Goal: Information Seeking & Learning: Learn about a topic

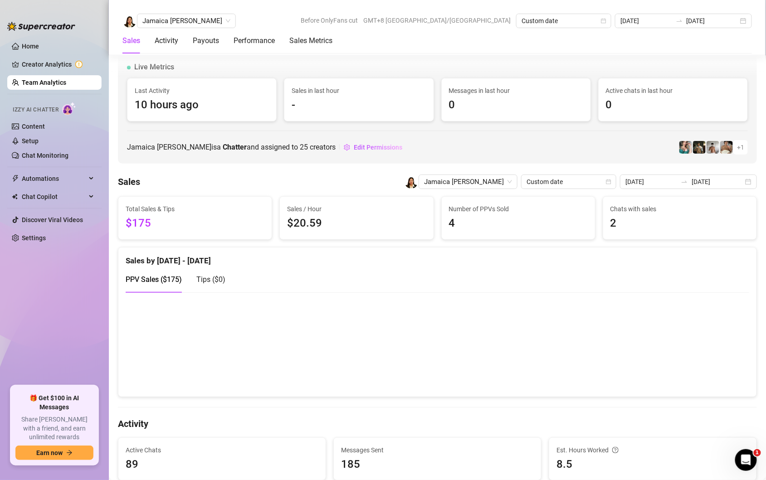
scroll to position [1495, 0]
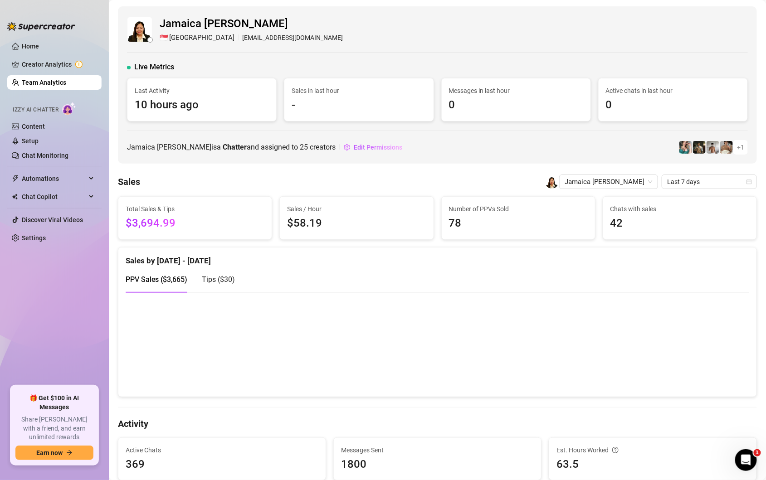
click at [41, 80] on link "Team Analytics" at bounding box center [44, 82] width 44 height 7
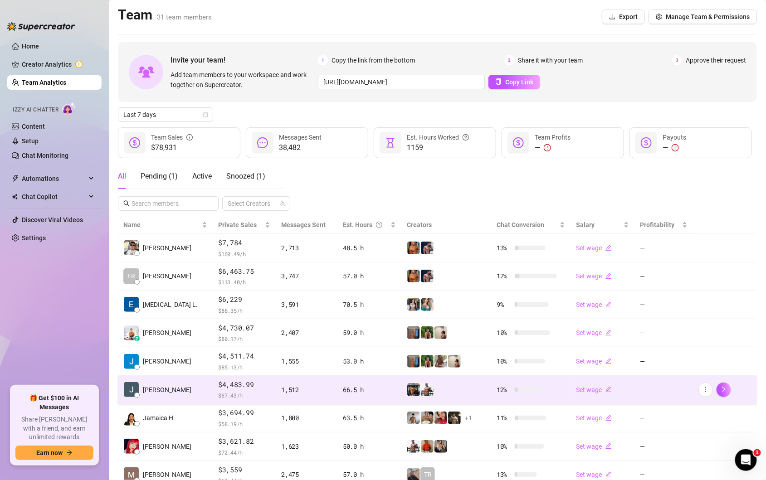
scroll to position [91, 0]
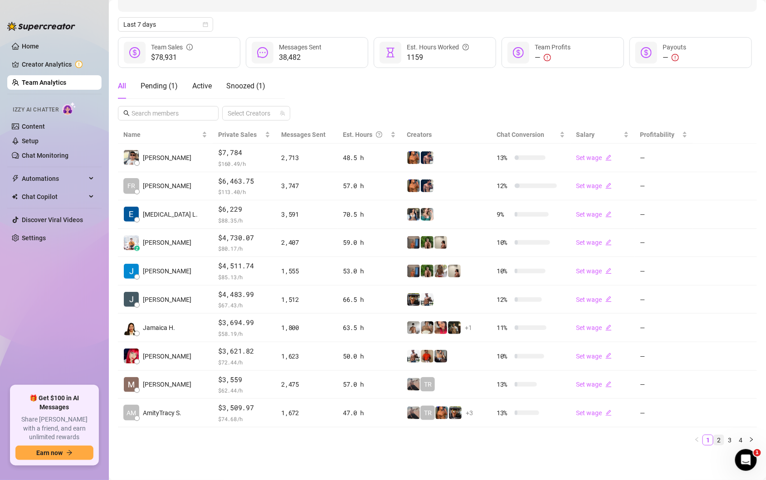
click at [720, 442] on link "2" at bounding box center [719, 440] width 10 height 10
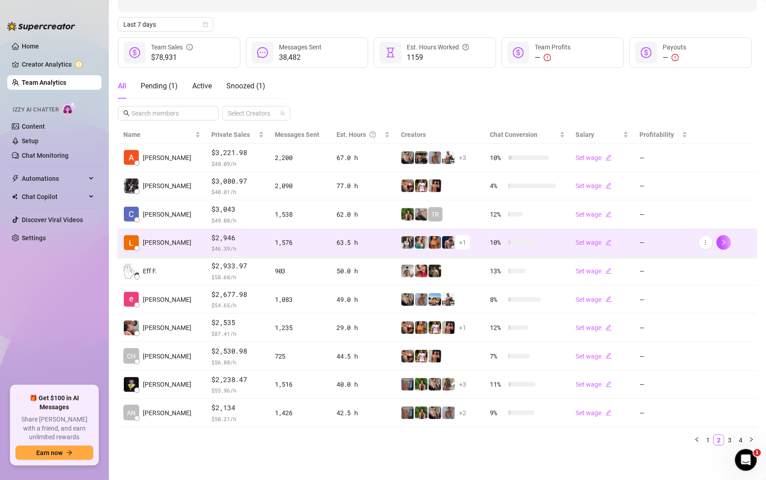
click at [355, 248] on div "63.5 h" at bounding box center [362, 243] width 53 height 10
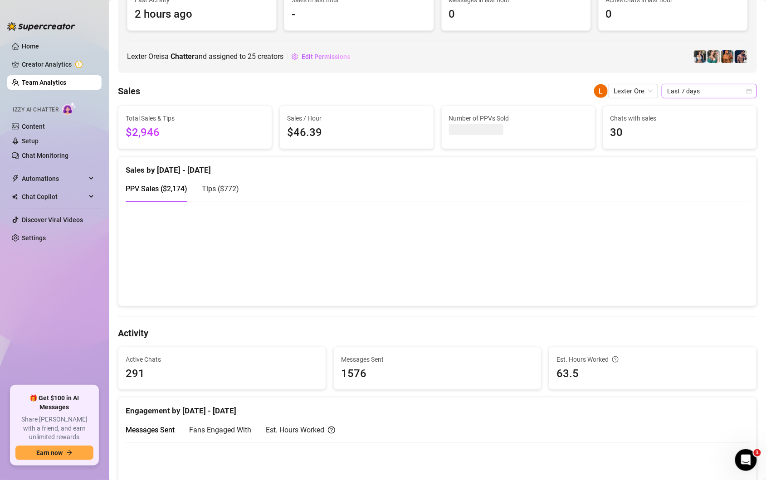
click at [751, 92] on icon "calendar" at bounding box center [749, 91] width 5 height 5
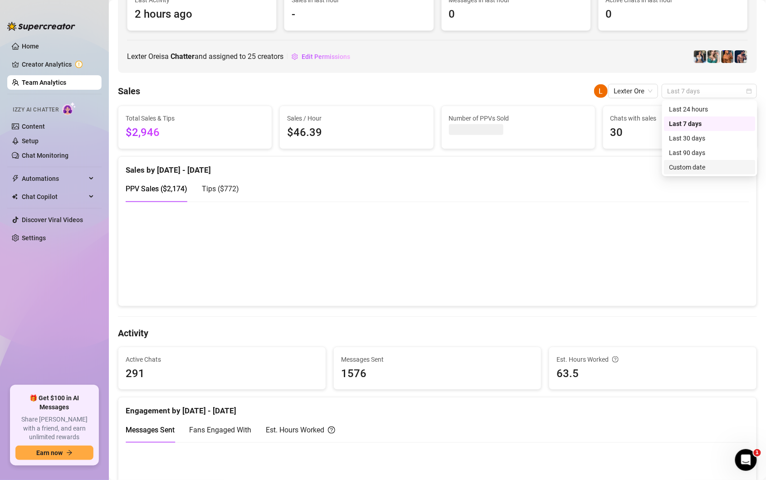
click at [686, 171] on div "Custom date" at bounding box center [709, 167] width 81 height 10
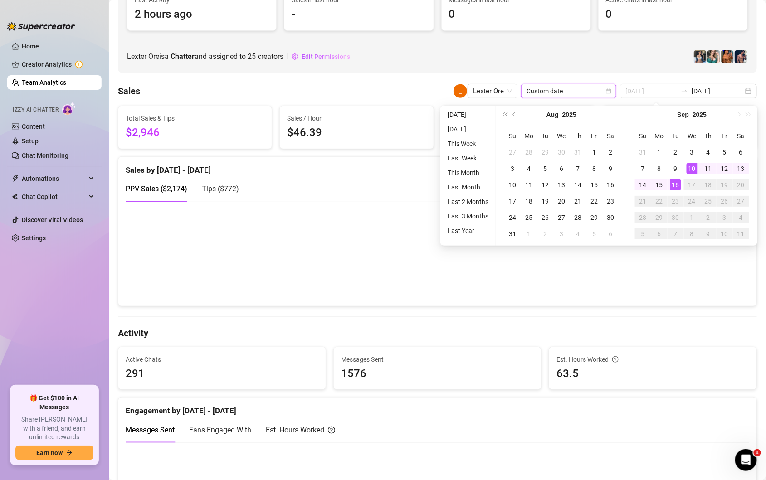
type input "[DATE]"
click at [677, 187] on div "16" at bounding box center [675, 185] width 11 height 11
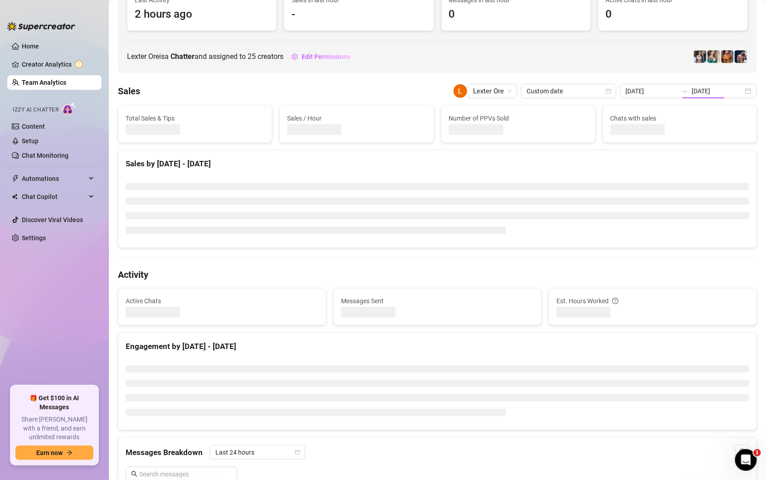
type input "[DATE]"
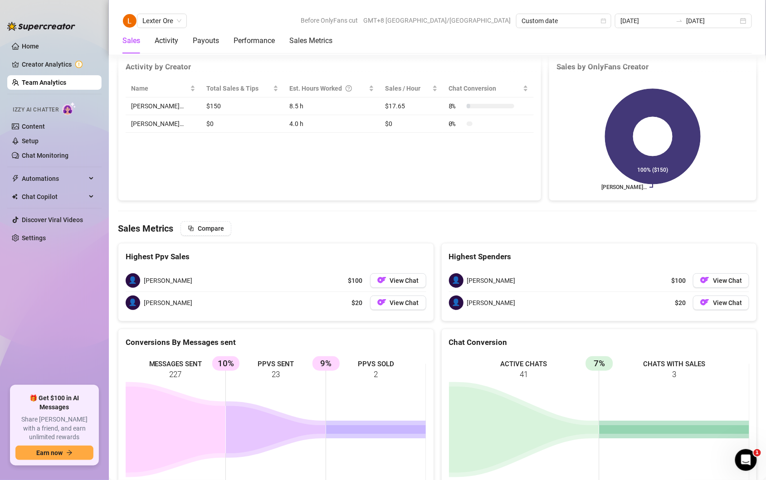
scroll to position [1408, 0]
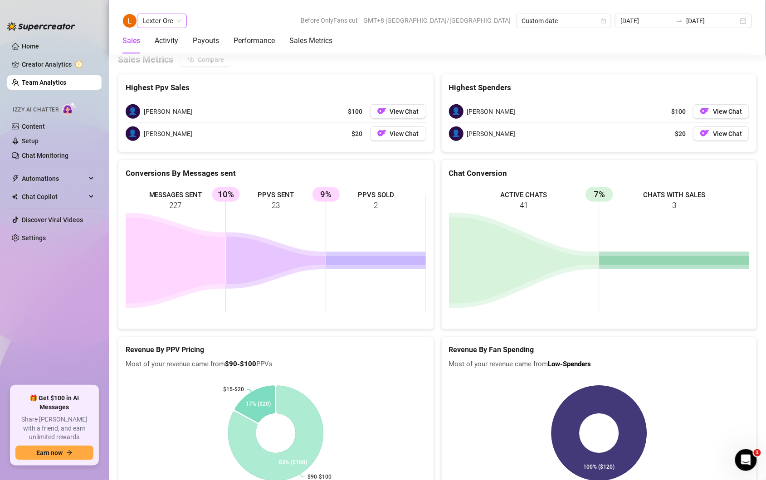
click at [173, 23] on span "Lexter Ore" at bounding box center [161, 21] width 39 height 14
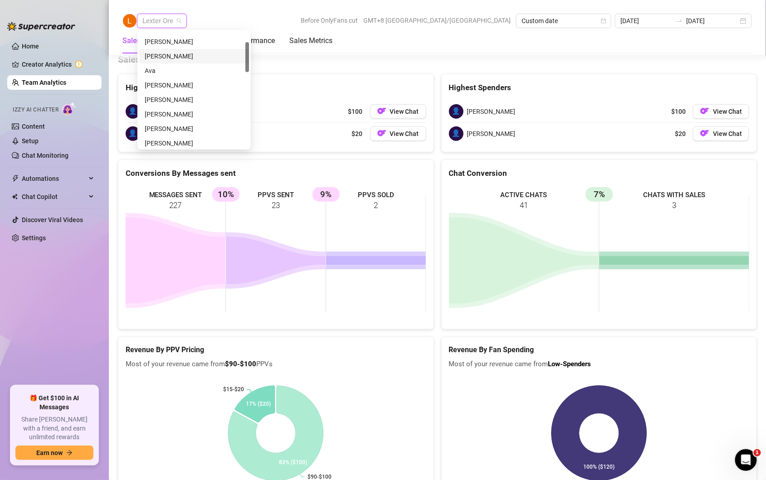
scroll to position [40, 0]
click at [182, 115] on div "[PERSON_NAME]" at bounding box center [194, 115] width 99 height 10
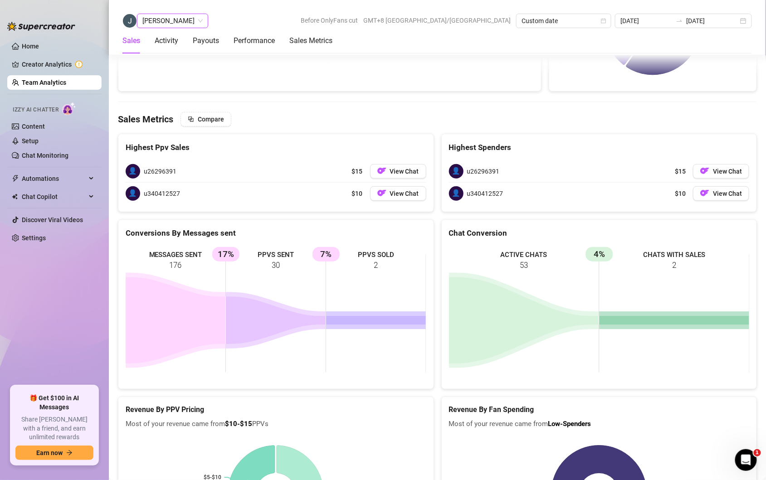
scroll to position [1449, 0]
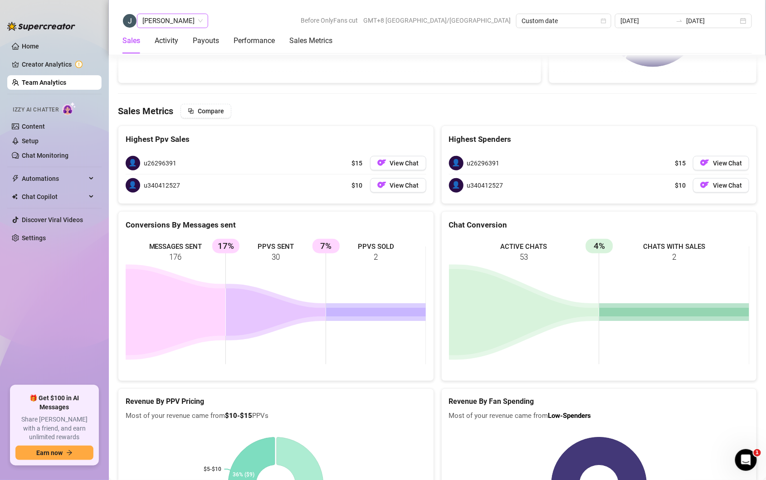
click at [190, 21] on span "[PERSON_NAME]" at bounding box center [172, 21] width 60 height 14
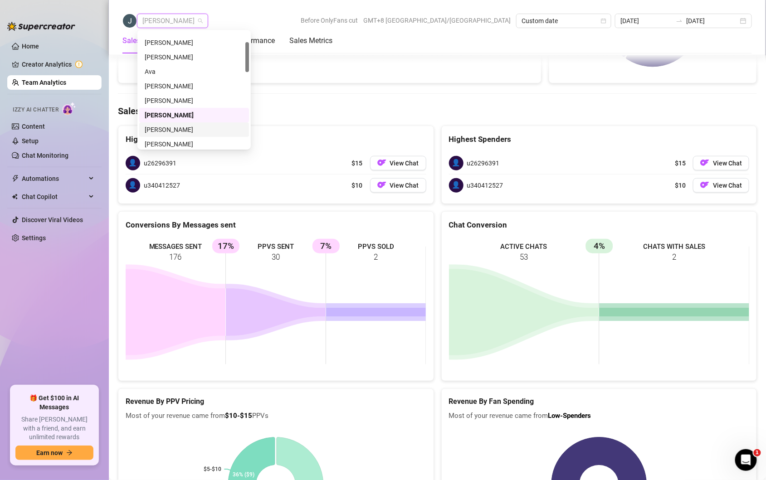
click at [188, 129] on div "[PERSON_NAME]" at bounding box center [194, 130] width 99 height 10
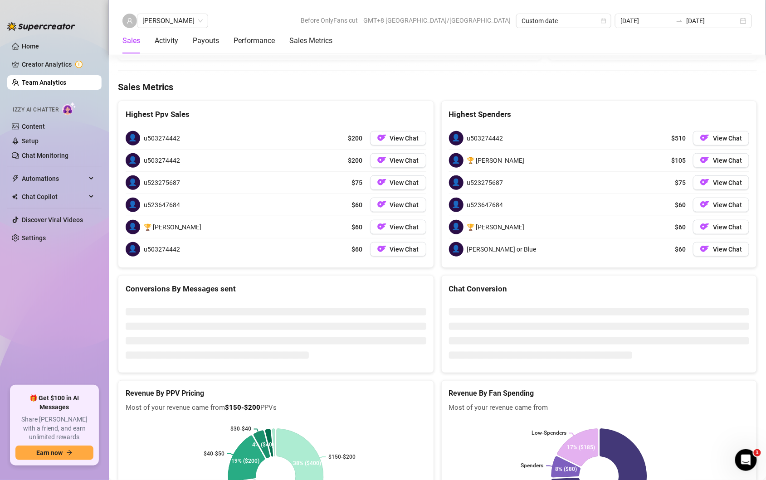
scroll to position [1394, 0]
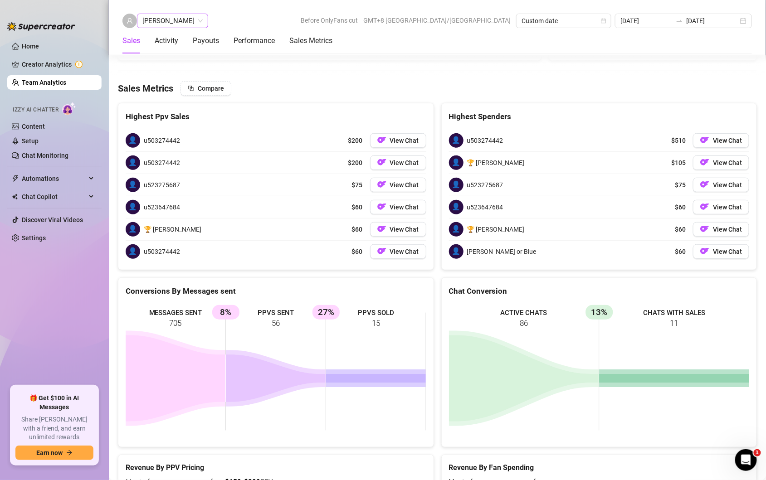
click at [203, 17] on span "[PERSON_NAME]" at bounding box center [172, 21] width 60 height 14
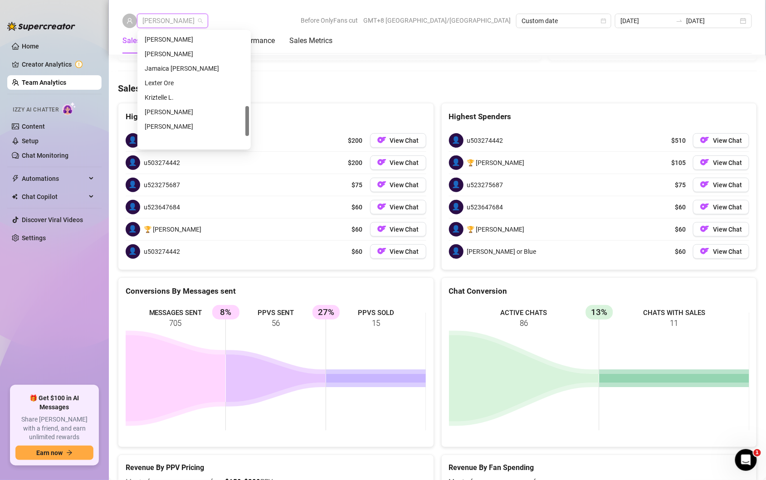
scroll to position [321, 0]
click at [182, 111] on div "[PERSON_NAME]" at bounding box center [194, 110] width 99 height 10
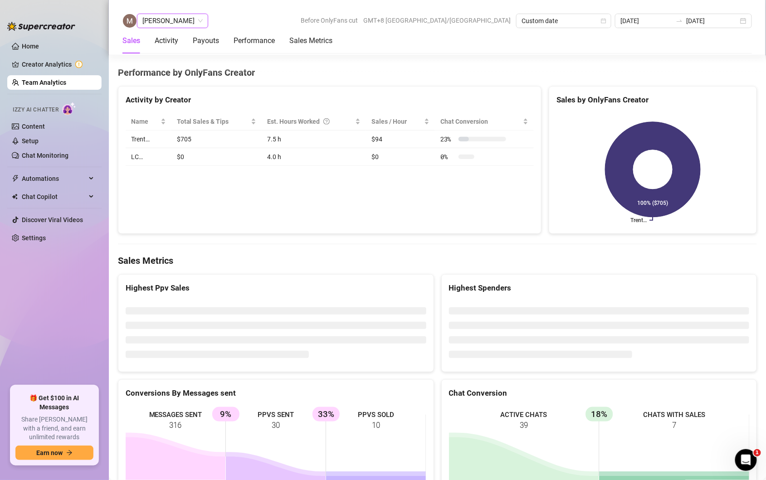
scroll to position [1415, 0]
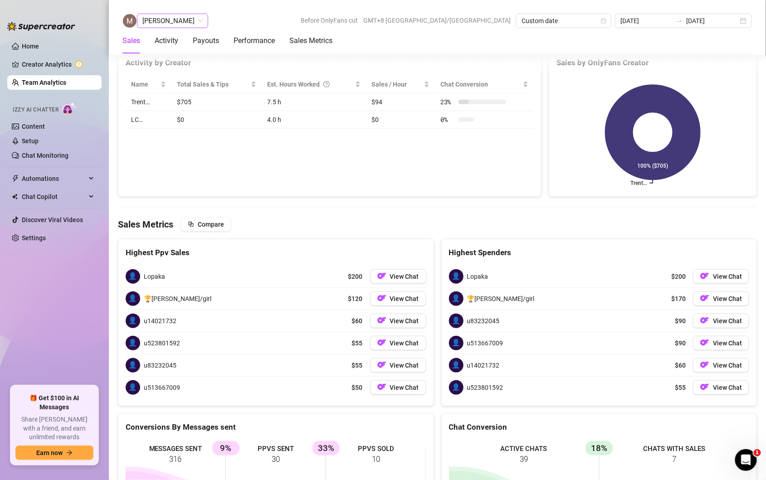
click at [169, 22] on span "[PERSON_NAME]" at bounding box center [172, 21] width 60 height 14
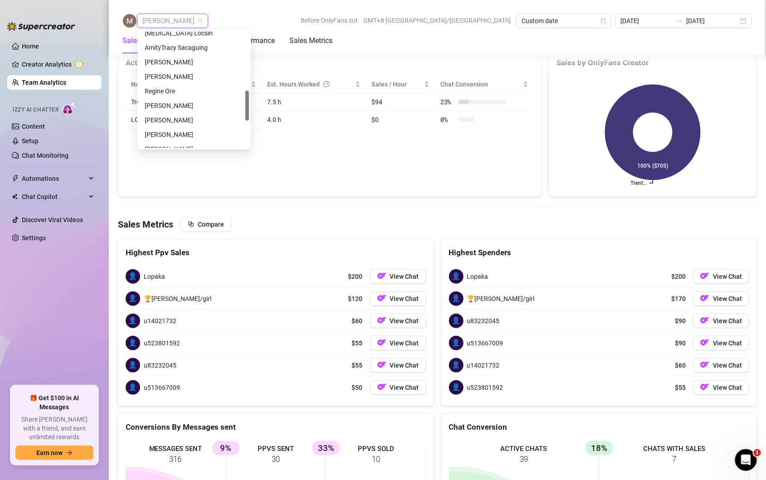
scroll to position [231, 0]
click at [177, 109] on div "[PERSON_NAME]" at bounding box center [194, 112] width 99 height 10
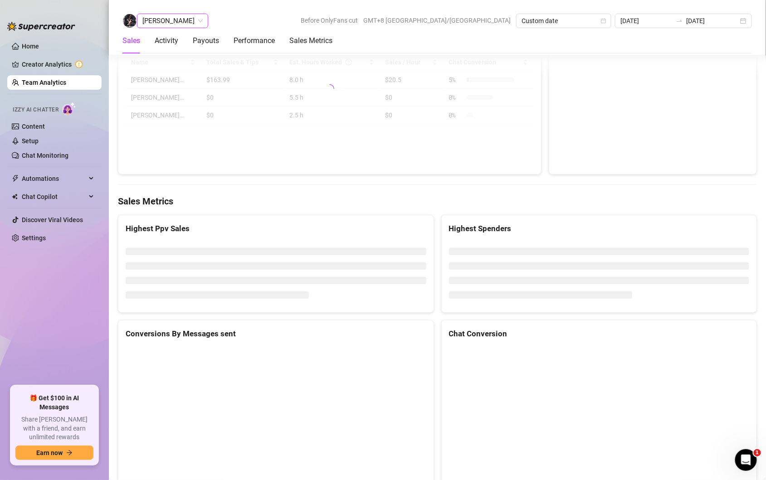
scroll to position [1394, 0]
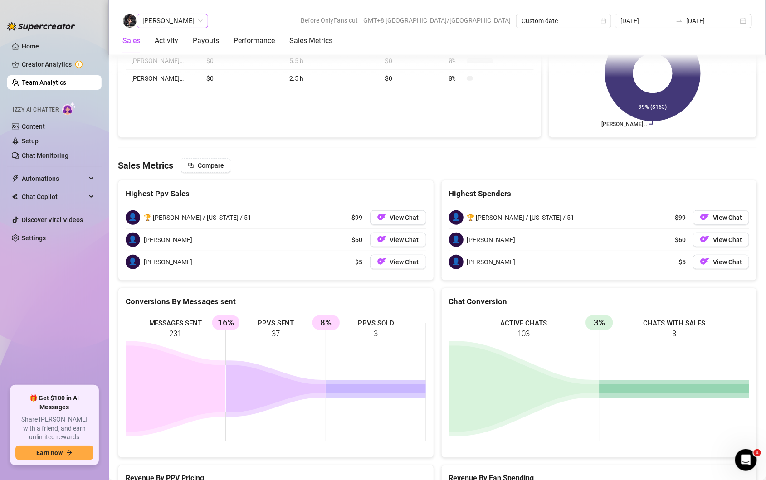
click at [194, 23] on span "[PERSON_NAME]" at bounding box center [172, 21] width 60 height 14
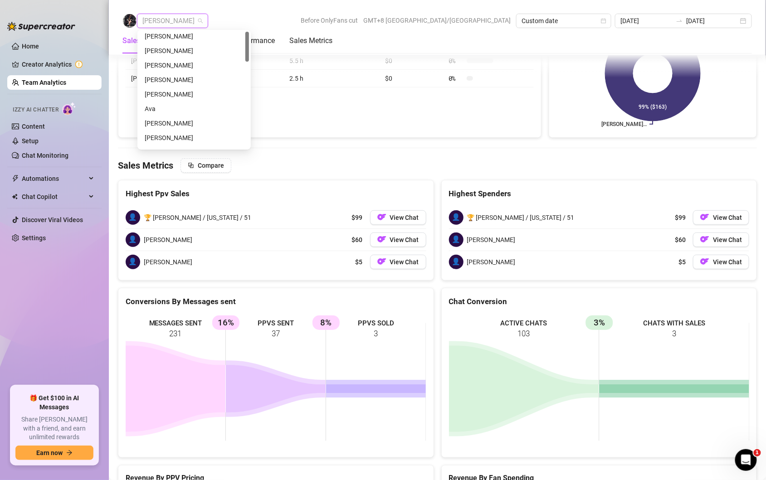
scroll to position [0, 0]
click at [170, 80] on div "[PERSON_NAME]" at bounding box center [194, 83] width 99 height 10
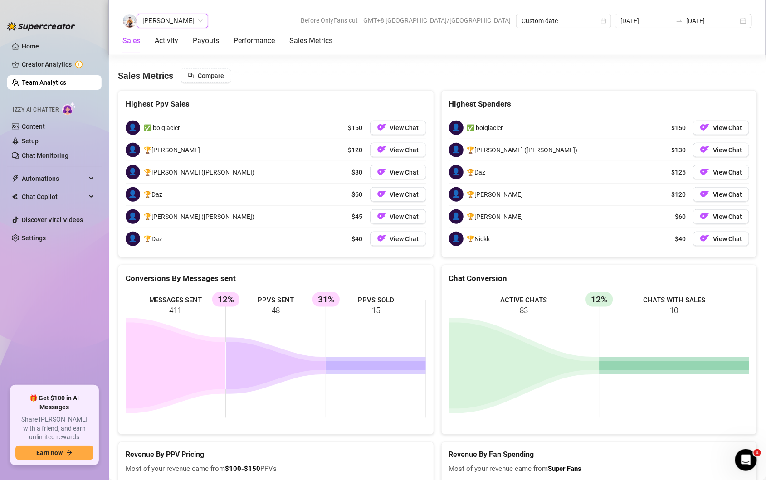
scroll to position [1558, 0]
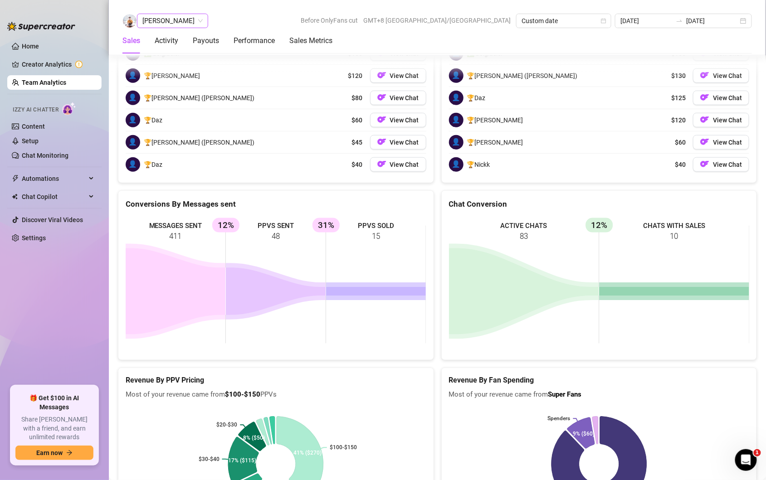
click at [176, 21] on span "[PERSON_NAME]" at bounding box center [172, 21] width 60 height 14
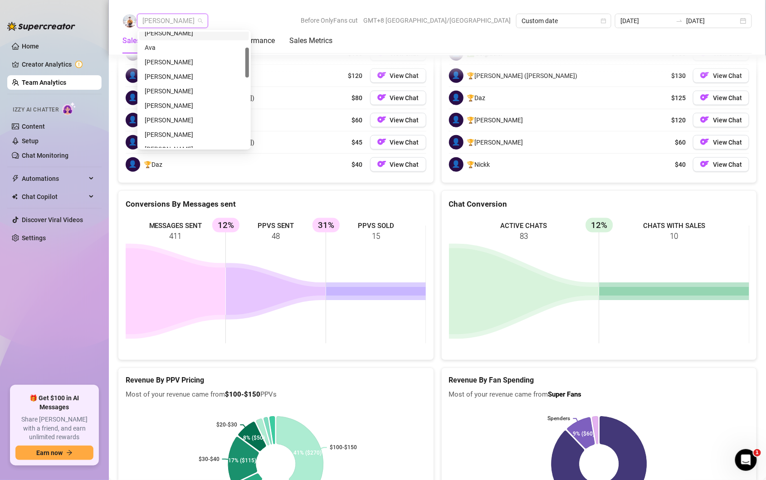
scroll to position [60, 0]
click at [169, 82] on div "[PERSON_NAME]" at bounding box center [194, 81] width 99 height 10
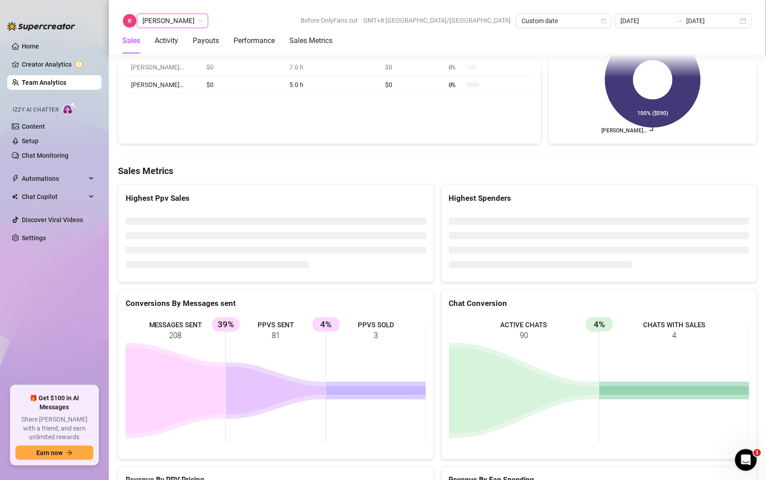
scroll to position [1402, 0]
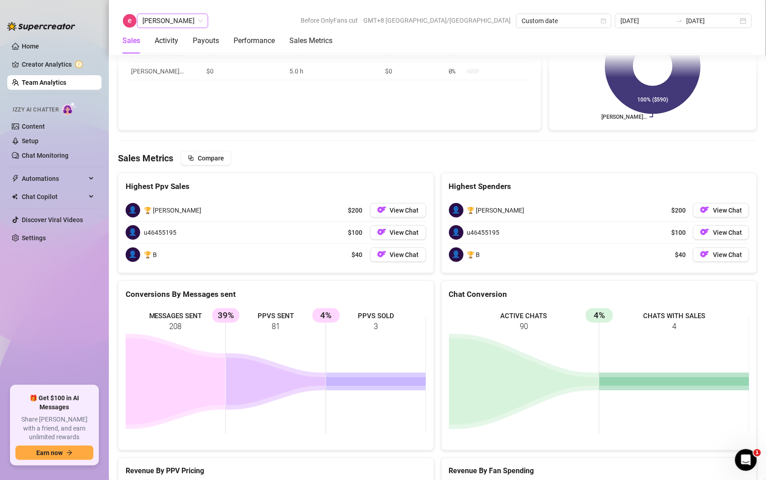
click at [165, 21] on span "[PERSON_NAME]" at bounding box center [172, 21] width 60 height 14
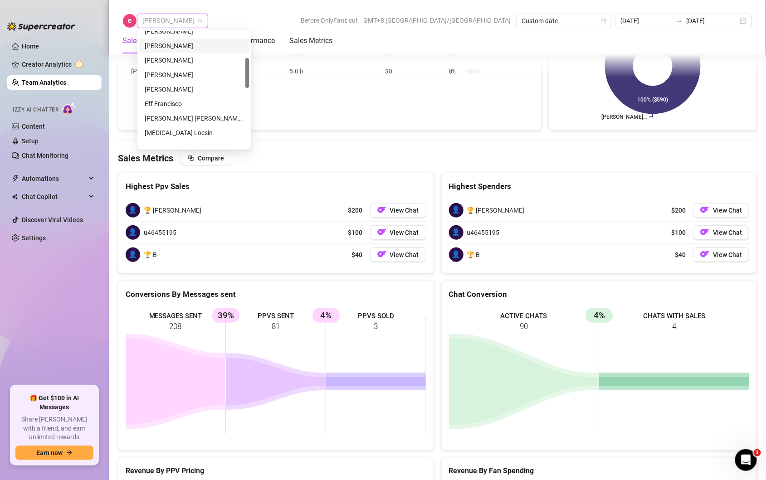
scroll to position [147, 0]
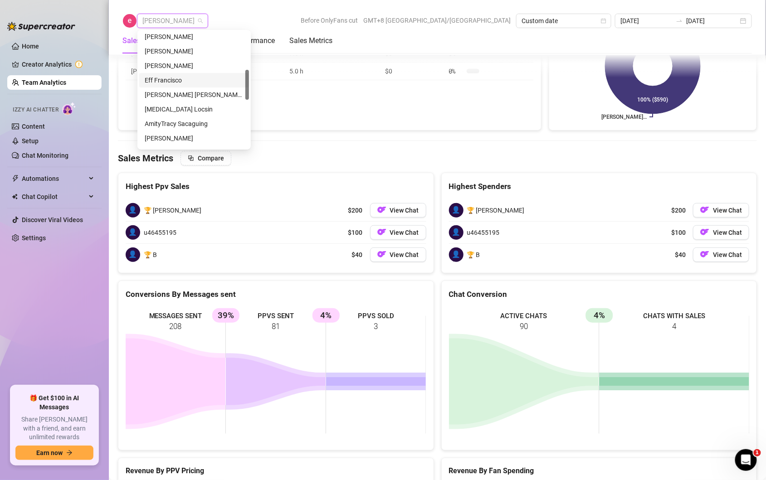
click at [174, 83] on div "Eff Francisco" at bounding box center [194, 80] width 99 height 10
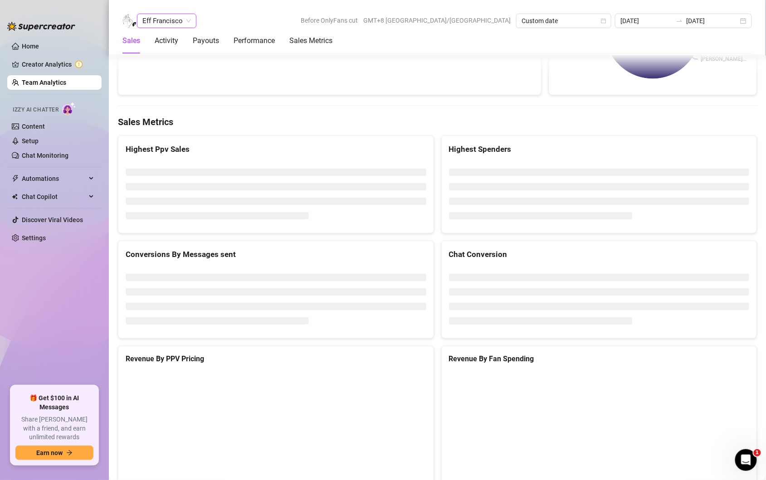
scroll to position [1438, 0]
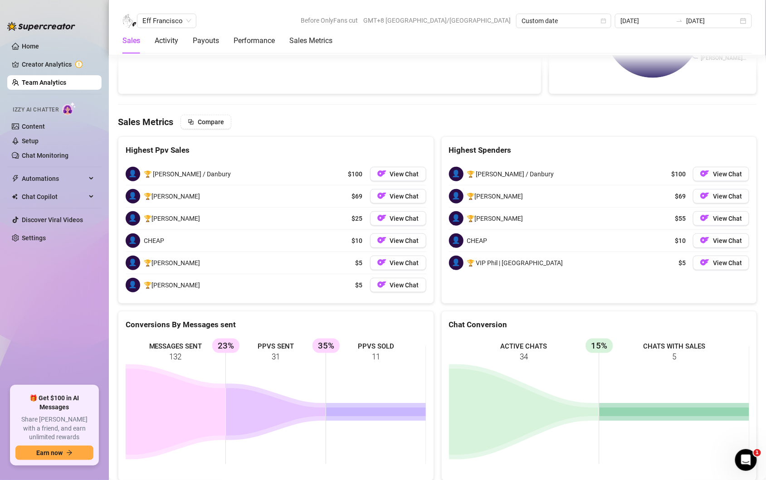
click at [59, 82] on link "Team Analytics" at bounding box center [44, 82] width 44 height 7
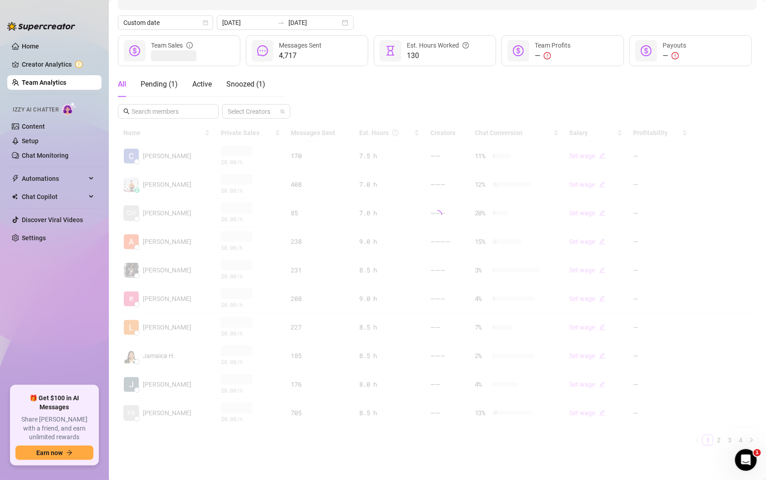
scroll to position [93, 0]
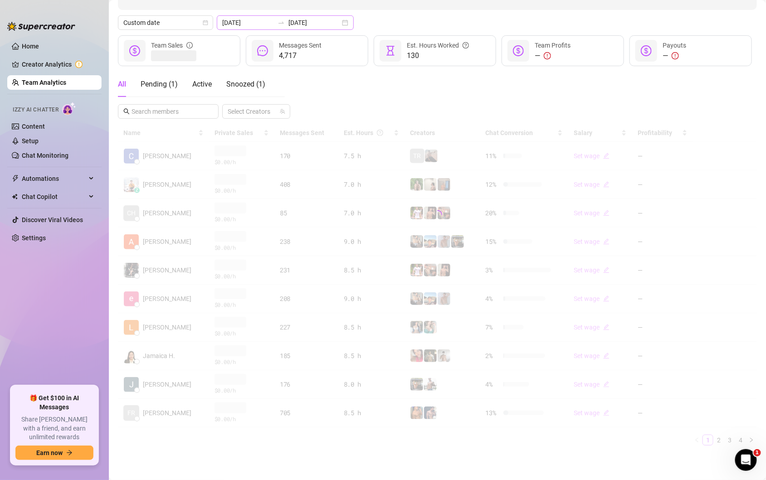
click at [326, 25] on div "[DATE] [DATE]" at bounding box center [285, 22] width 137 height 15
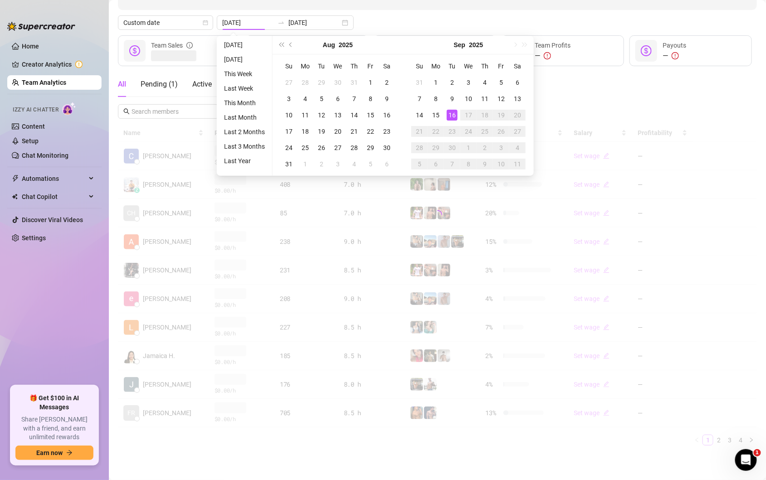
click at [593, 111] on div "All Pending ( 1 ) Active Snoozed ( 1 ) Select Creators" at bounding box center [437, 95] width 639 height 47
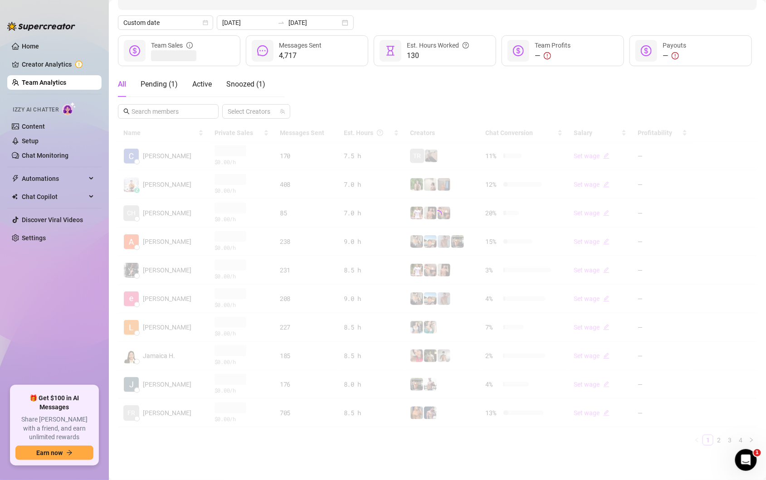
scroll to position [0, 0]
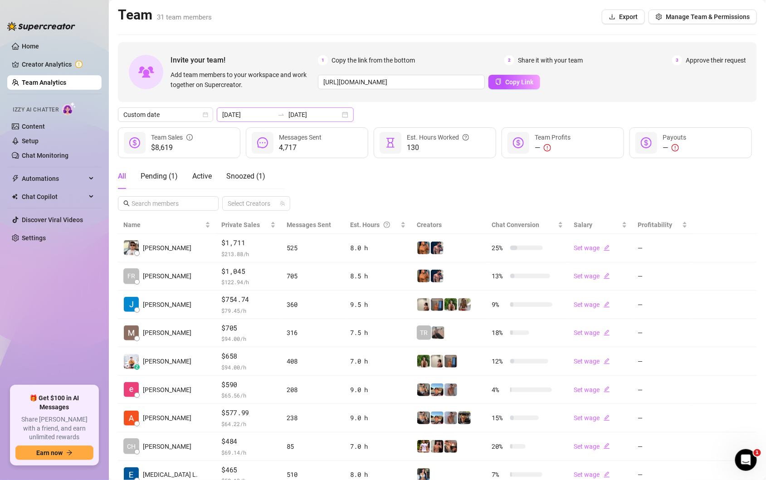
click at [327, 113] on div "[DATE] [DATE]" at bounding box center [285, 114] width 137 height 15
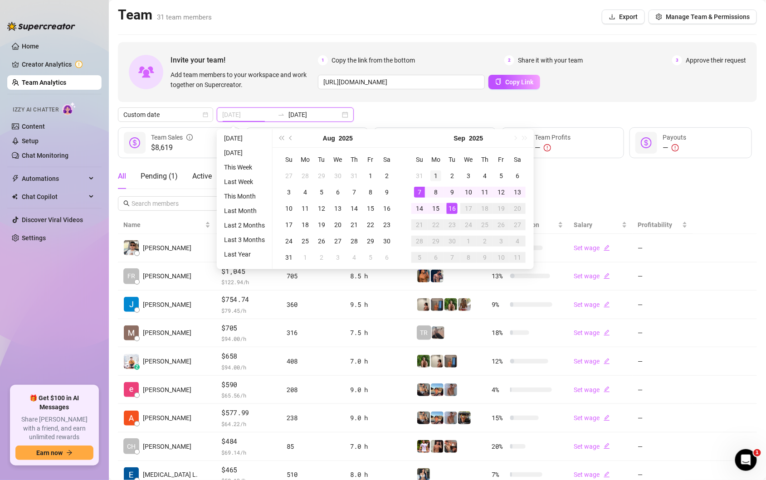
type input "[DATE]"
click at [433, 174] on div "1" at bounding box center [435, 175] width 11 height 11
type input "[DATE]"
click at [451, 208] on div "16" at bounding box center [452, 208] width 11 height 11
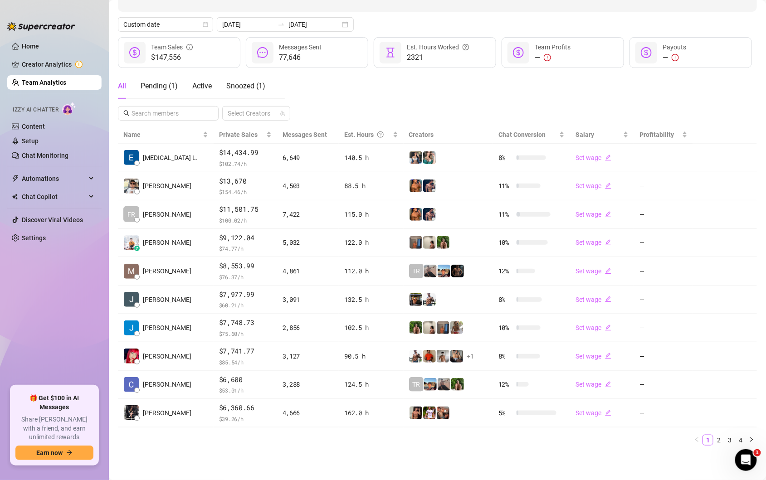
scroll to position [91, 0]
click at [716, 437] on link "2" at bounding box center [719, 440] width 10 height 10
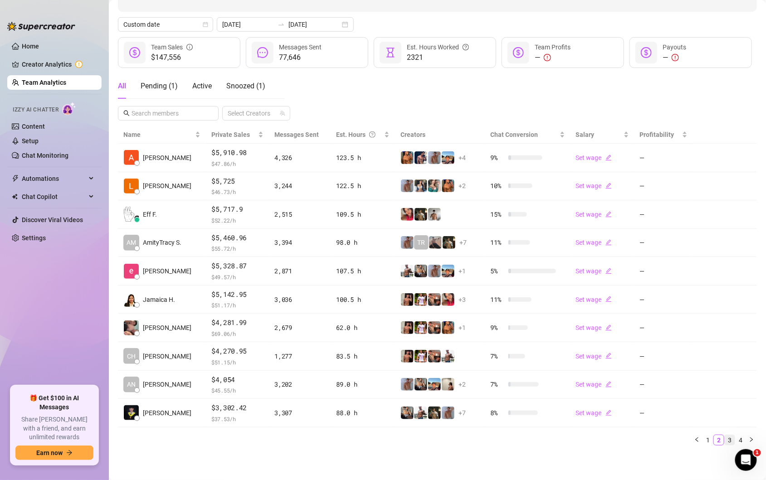
click at [733, 443] on link "3" at bounding box center [729, 440] width 10 height 10
